Goal: Task Accomplishment & Management: Manage account settings

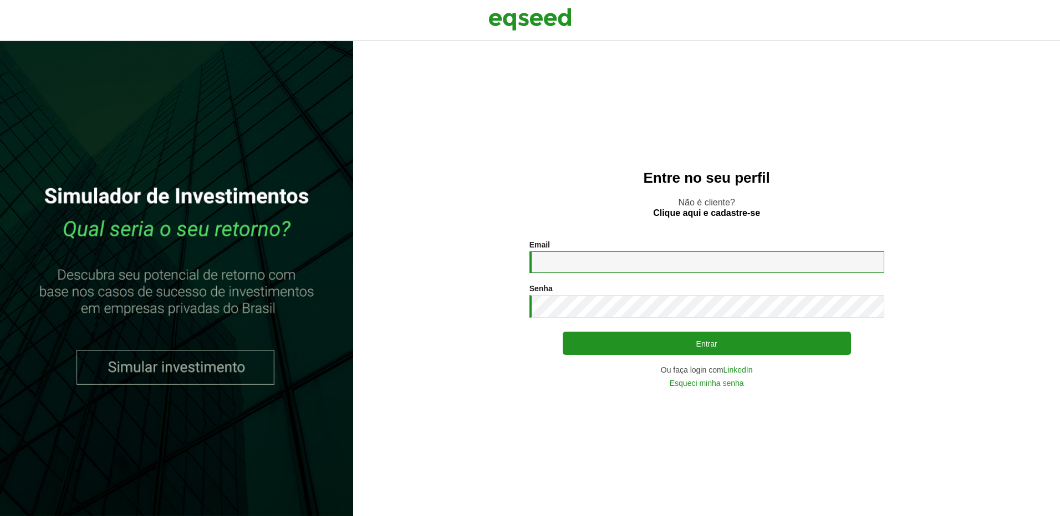
click at [559, 259] on input "Email *" at bounding box center [706, 263] width 355 height 22
type input "**********"
click at [562, 332] on button "Entrar" at bounding box center [706, 343] width 288 height 23
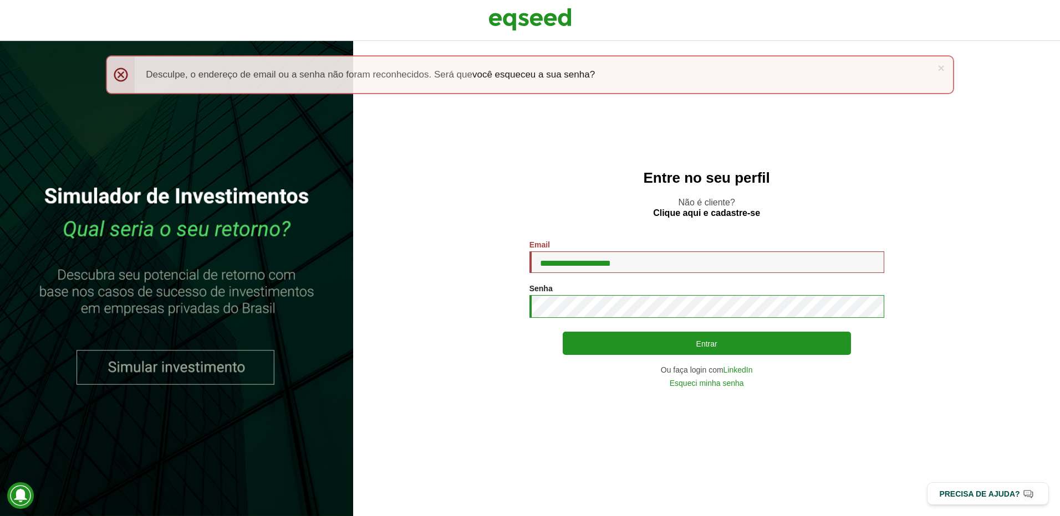
click at [562, 332] on button "Entrar" at bounding box center [706, 343] width 288 height 23
click at [577, 294] on div "Senha * Digite a senha que será usada em conjunto com seu e-mail." at bounding box center [706, 301] width 355 height 34
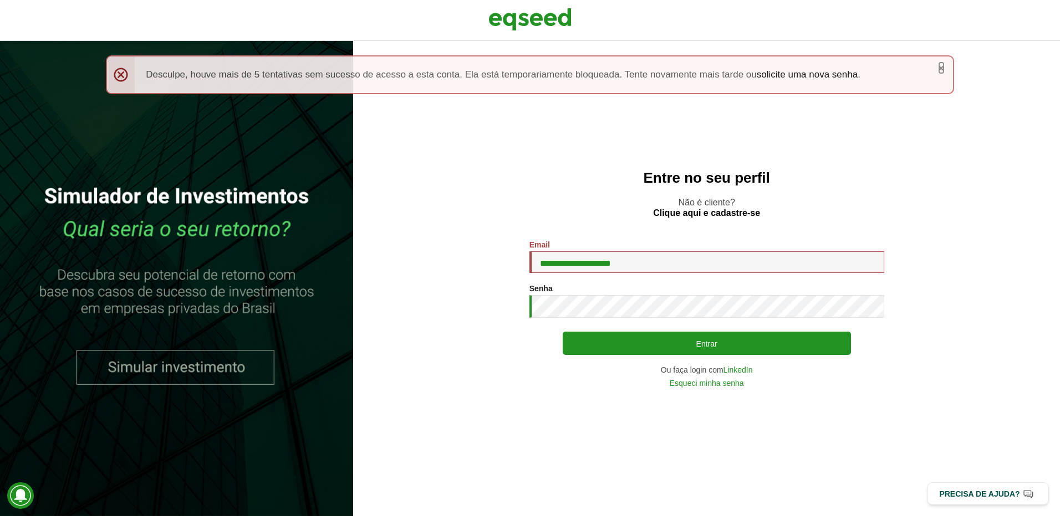
click at [939, 73] on link "×" at bounding box center [941, 68] width 7 height 12
